Goal: Task Accomplishment & Management: Manage account settings

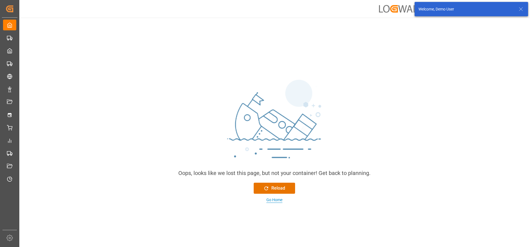
click at [273, 199] on div "Go Home" at bounding box center [274, 200] width 16 height 6
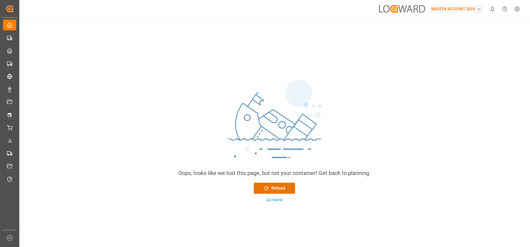
click at [517, 10] on html "Created by potrace 1.15, written by Peter Selinger 2001-2017 Created by potrace…" at bounding box center [265, 123] width 530 height 247
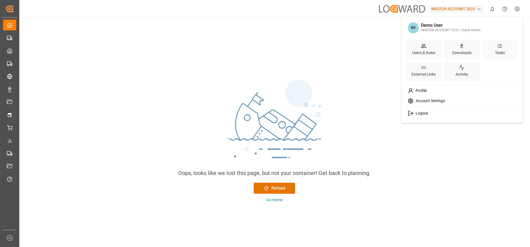
click at [414, 116] on div "Logout" at bounding box center [461, 113] width 113 height 10
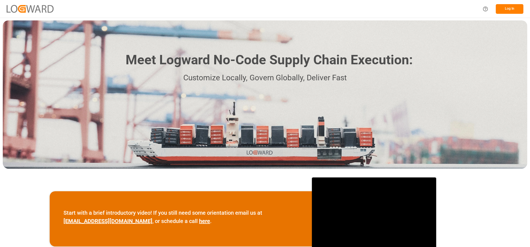
click at [519, 11] on button "Log In" at bounding box center [509, 9] width 28 height 10
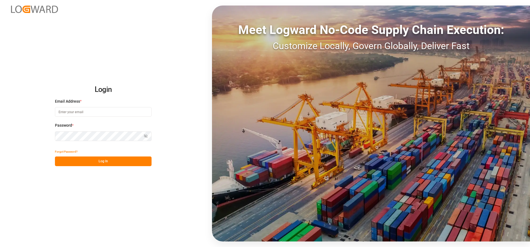
click at [106, 112] on input at bounding box center [103, 112] width 97 height 10
type input "deepak.mishra@logward.com"
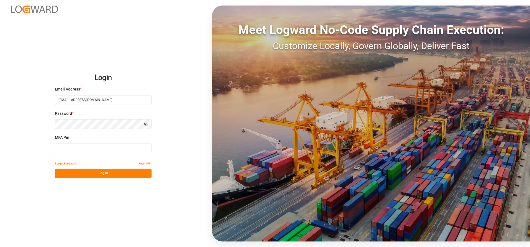
type input "815514"
click at [94, 151] on input "815514" at bounding box center [103, 148] width 97 height 10
